Goal: Find contact information: Find contact information

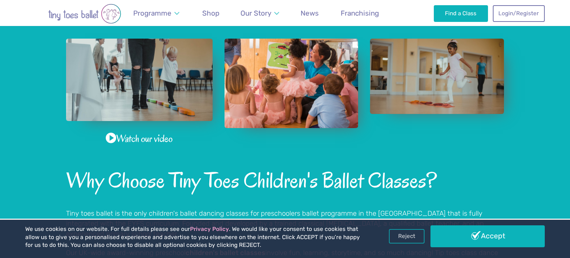
drag, startPoint x: 476, startPoint y: 232, endPoint x: 417, endPoint y: 230, distance: 58.3
click at [475, 232] on link "Accept" at bounding box center [488, 236] width 114 height 22
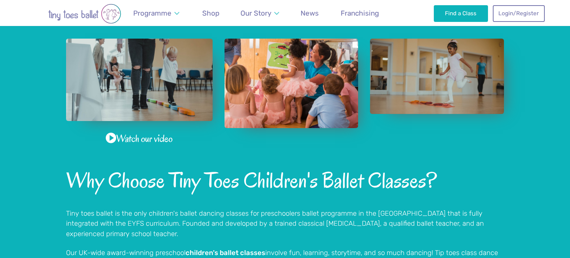
scroll to position [526, 0]
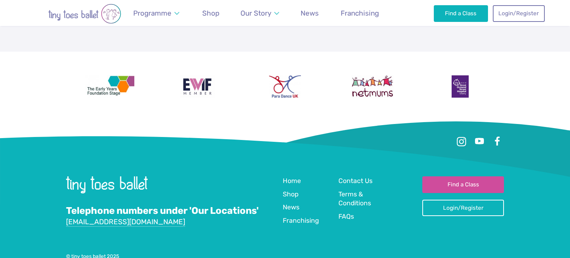
scroll to position [1779, 0]
drag, startPoint x: 354, startPoint y: 151, endPoint x: 376, endPoint y: 140, distance: 24.8
click at [354, 177] on span "Contact Us" at bounding box center [356, 180] width 34 height 7
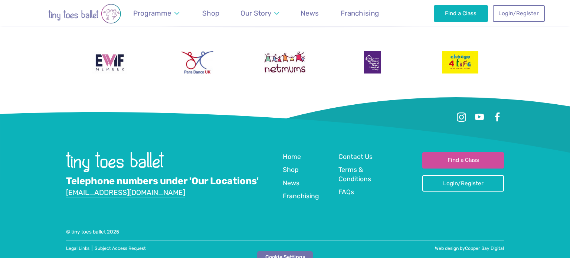
scroll to position [747, 0]
